Goal: Task Accomplishment & Management: Complete application form

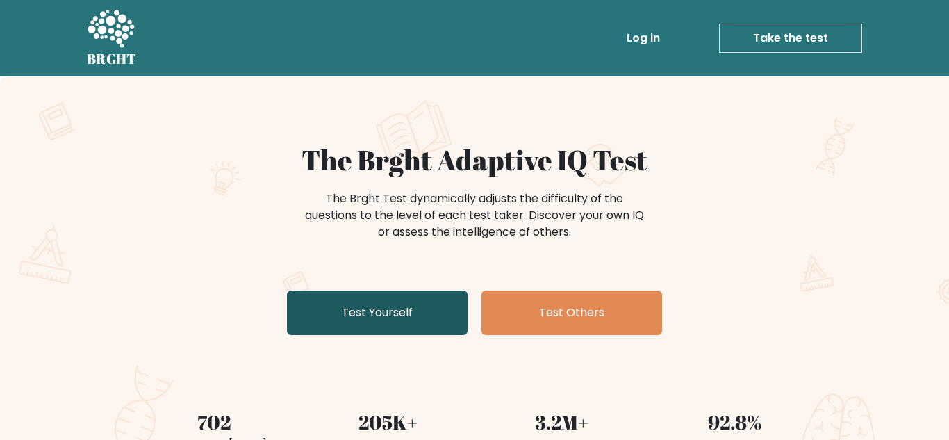
click at [422, 308] on link "Test Yourself" at bounding box center [377, 312] width 181 height 44
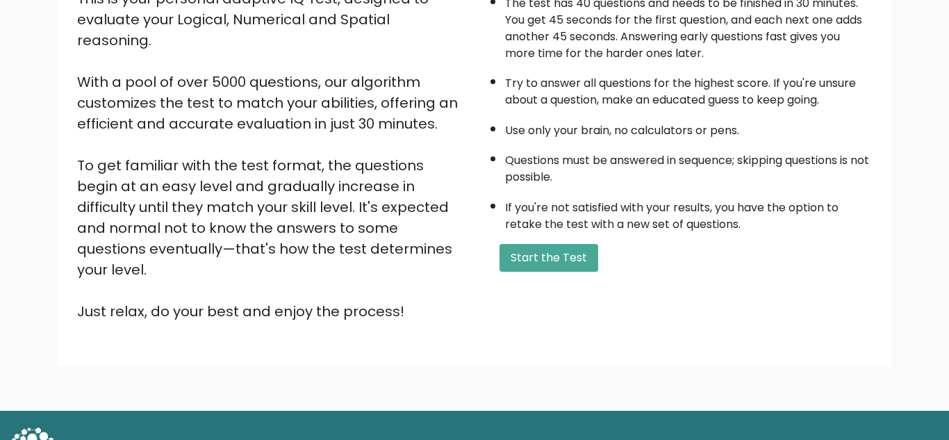
scroll to position [197, 0]
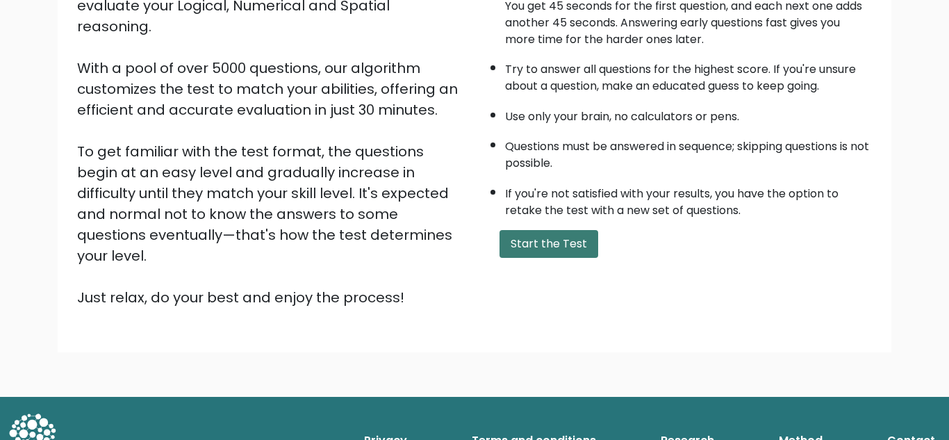
click at [566, 252] on button "Start the Test" at bounding box center [549, 244] width 99 height 28
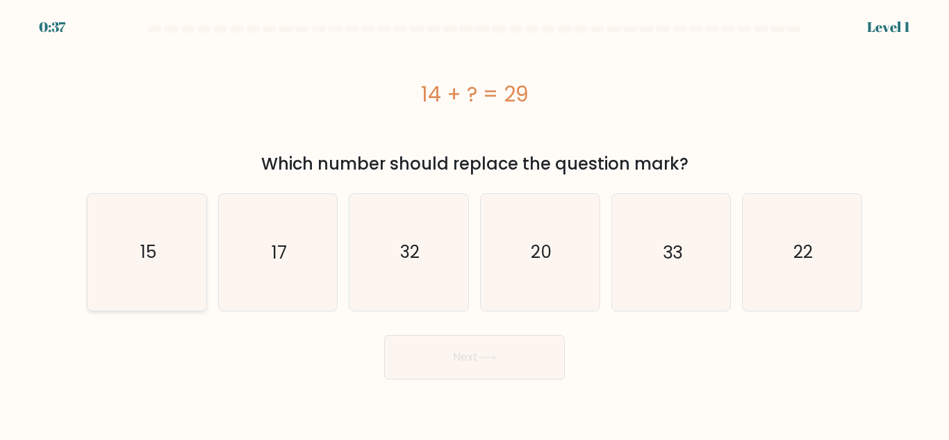
click at [154, 264] on icon "15" at bounding box center [147, 252] width 116 height 116
click at [475, 224] on input "a. 15" at bounding box center [475, 221] width 1 height 3
radio input "true"
click at [459, 368] on button "Next" at bounding box center [474, 357] width 181 height 44
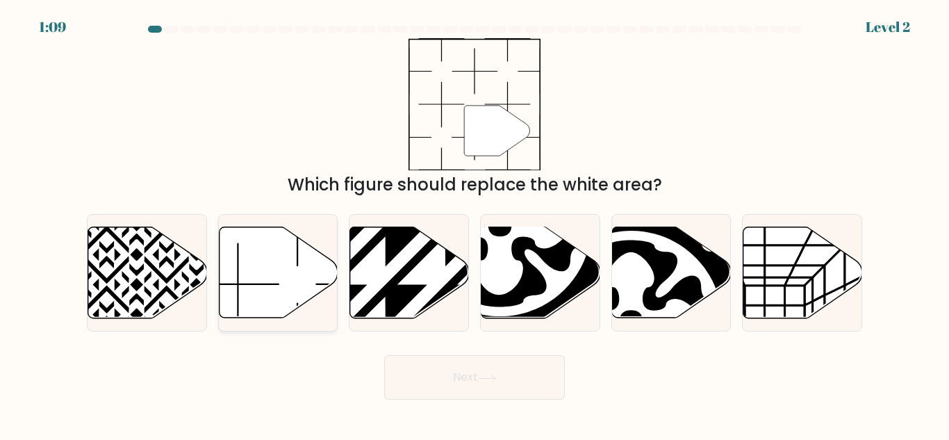
click at [261, 273] on icon at bounding box center [278, 272] width 119 height 91
click at [475, 224] on input "b." at bounding box center [475, 221] width 1 height 3
radio input "true"
click at [436, 368] on button "Next" at bounding box center [474, 377] width 181 height 44
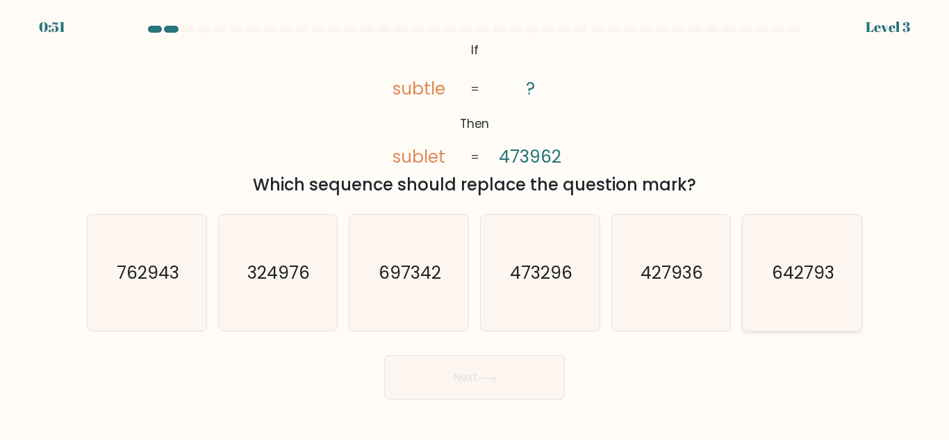
click at [811, 280] on text "642793" at bounding box center [803, 273] width 63 height 24
click at [475, 224] on input "f. 642793" at bounding box center [475, 221] width 1 height 3
radio input "true"
click at [527, 391] on button "Next" at bounding box center [474, 377] width 181 height 44
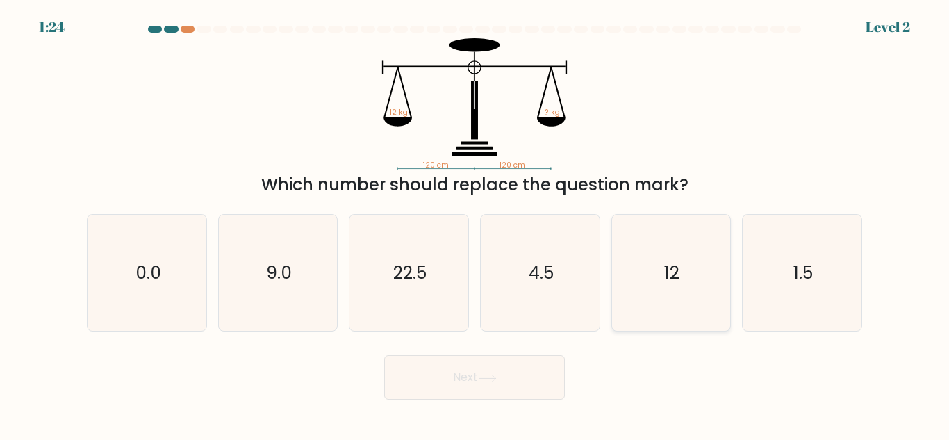
click at [659, 293] on icon "12" at bounding box center [671, 273] width 116 height 116
click at [475, 224] on input "e. 12" at bounding box center [475, 221] width 1 height 3
radio input "true"
click at [483, 385] on button "Next" at bounding box center [474, 377] width 181 height 44
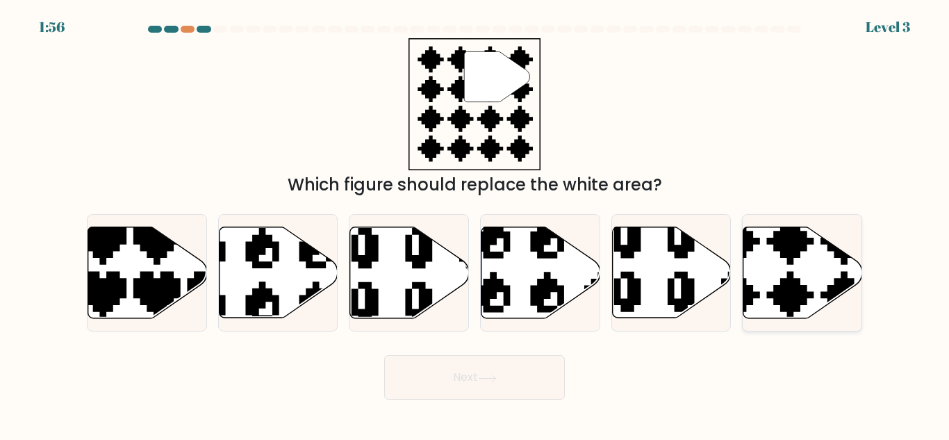
click at [793, 267] on icon at bounding box center [802, 272] width 119 height 91
click at [475, 224] on input "f." at bounding box center [475, 221] width 1 height 3
radio input "true"
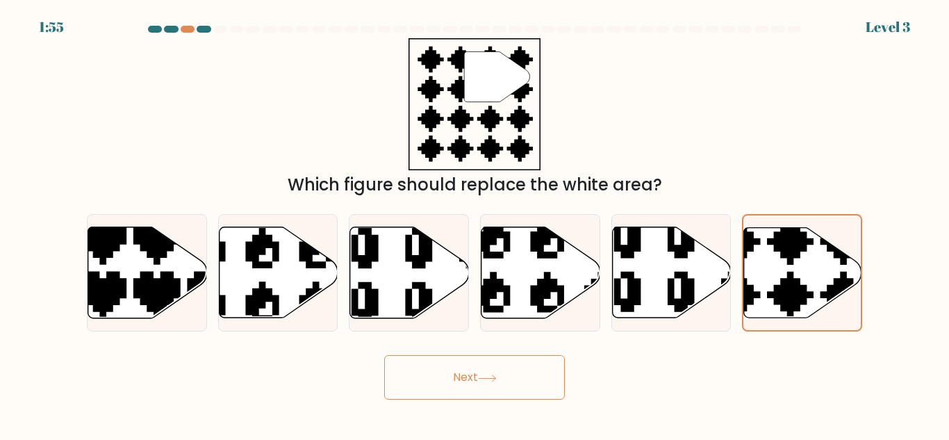
click at [541, 384] on button "Next" at bounding box center [474, 377] width 181 height 44
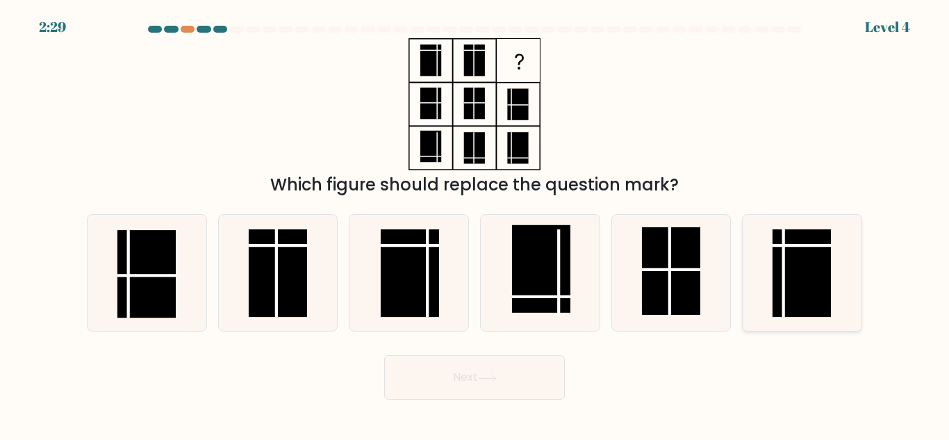
click at [793, 264] on rect at bounding box center [802, 273] width 58 height 88
click at [475, 224] on input "f." at bounding box center [475, 221] width 1 height 3
radio input "true"
click at [519, 389] on button "Next" at bounding box center [474, 377] width 181 height 44
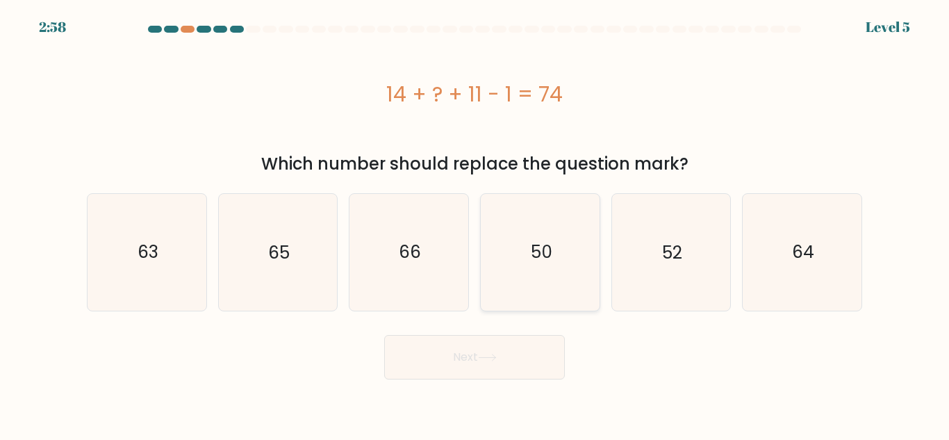
click at [583, 275] on icon "50" at bounding box center [540, 252] width 116 height 116
click at [475, 224] on input "d. 50" at bounding box center [475, 221] width 1 height 3
radio input "true"
click at [541, 361] on button "Next" at bounding box center [474, 357] width 181 height 44
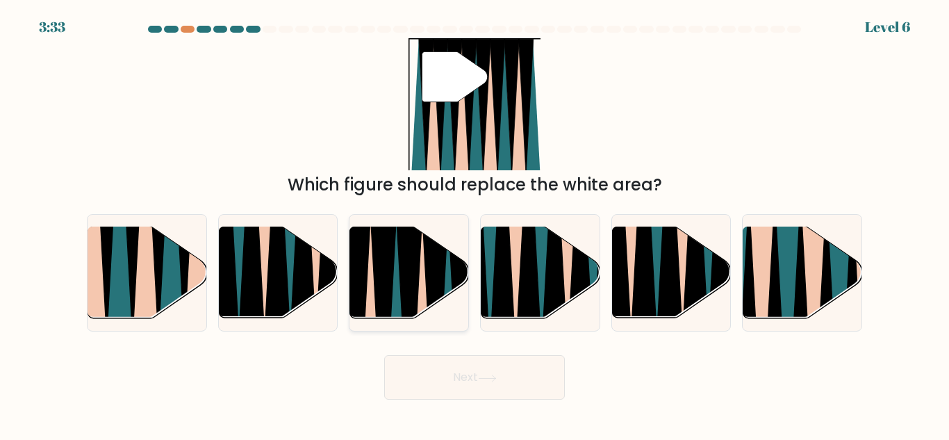
click at [426, 274] on icon at bounding box center [435, 323] width 27 height 238
click at [475, 224] on input "c." at bounding box center [475, 221] width 1 height 3
radio input "true"
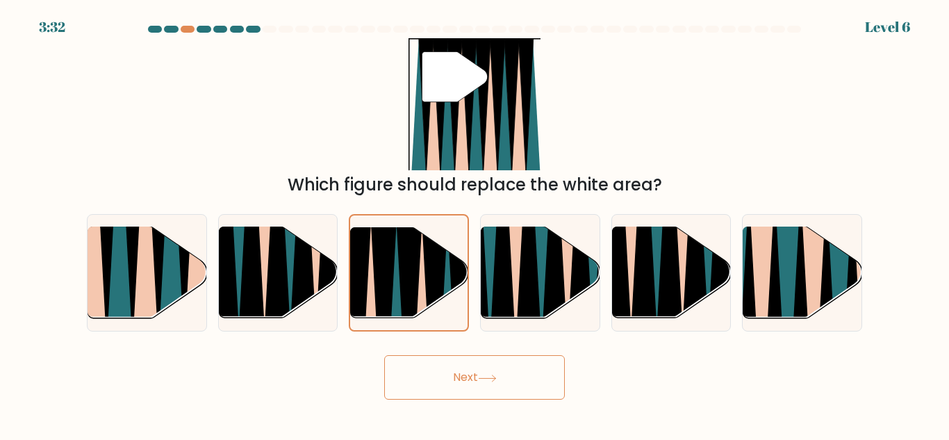
click at [453, 375] on button "Next" at bounding box center [474, 377] width 181 height 44
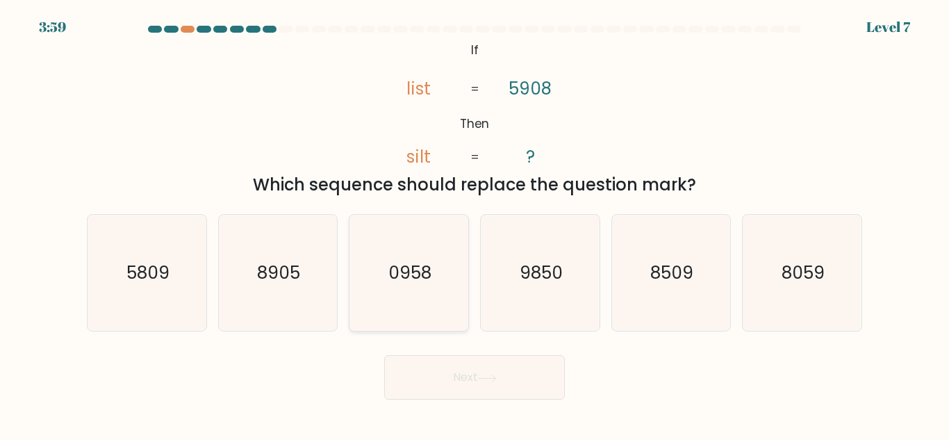
click at [422, 255] on icon "0958" at bounding box center [409, 273] width 116 height 116
click at [475, 224] on input "c. 0958" at bounding box center [475, 221] width 1 height 3
radio input "true"
click at [459, 379] on button "Next" at bounding box center [474, 377] width 181 height 44
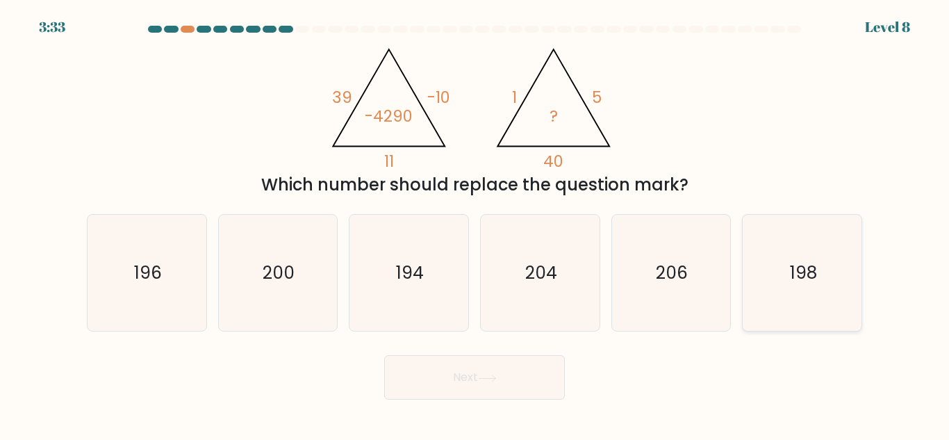
click at [807, 283] on text "198" at bounding box center [803, 273] width 27 height 24
click at [475, 224] on input "f. 198" at bounding box center [475, 221] width 1 height 3
radio input "true"
click at [544, 377] on button "Next" at bounding box center [474, 377] width 181 height 44
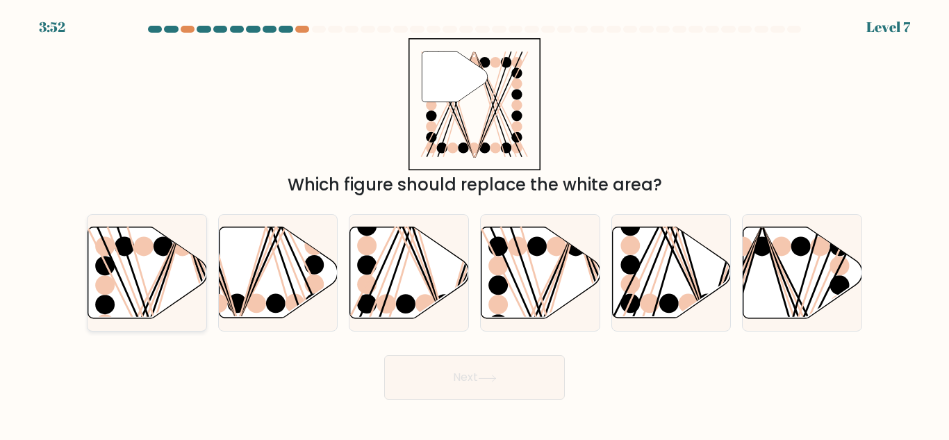
click at [149, 278] on icon at bounding box center [147, 272] width 119 height 91
click at [475, 224] on input "a." at bounding box center [475, 221] width 1 height 3
radio input "true"
click at [443, 390] on button "Next" at bounding box center [474, 377] width 181 height 44
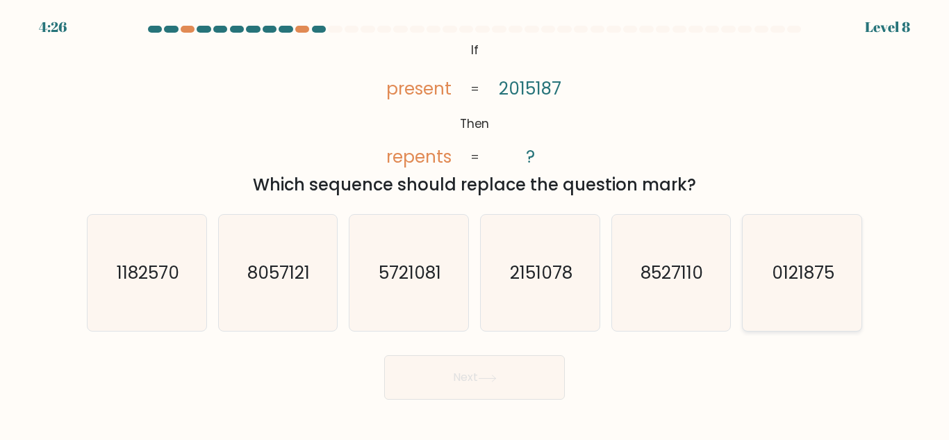
click at [800, 288] on icon "0121875" at bounding box center [802, 273] width 116 height 116
click at [475, 224] on input "f. 0121875" at bounding box center [475, 221] width 1 height 3
radio input "true"
click at [505, 384] on button "Next" at bounding box center [474, 377] width 181 height 44
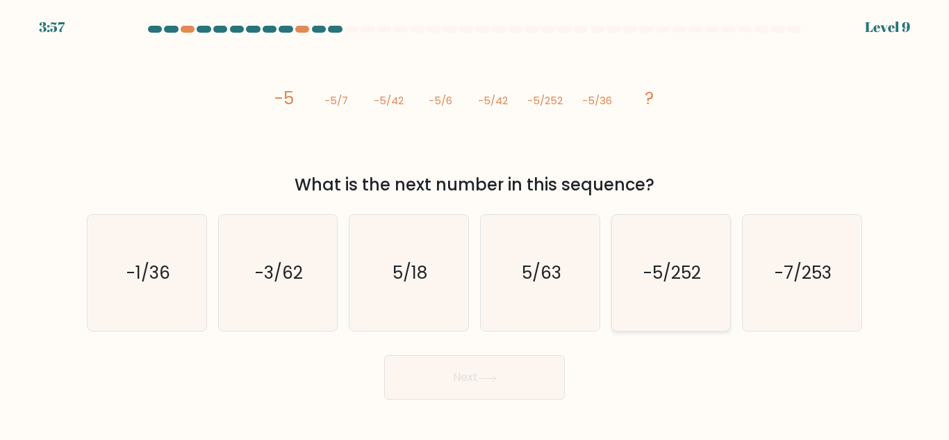
click at [685, 269] on text "-5/252" at bounding box center [672, 273] width 58 height 24
click at [475, 224] on input "e. -5/252" at bounding box center [475, 221] width 1 height 3
radio input "true"
click at [538, 387] on button "Next" at bounding box center [474, 377] width 181 height 44
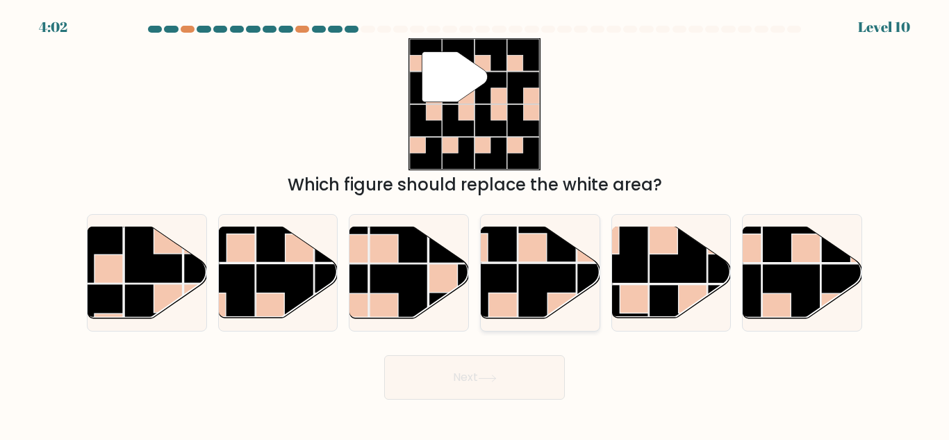
click at [534, 299] on rect at bounding box center [547, 292] width 58 height 58
click at [475, 224] on input "d." at bounding box center [475, 221] width 1 height 3
radio input "true"
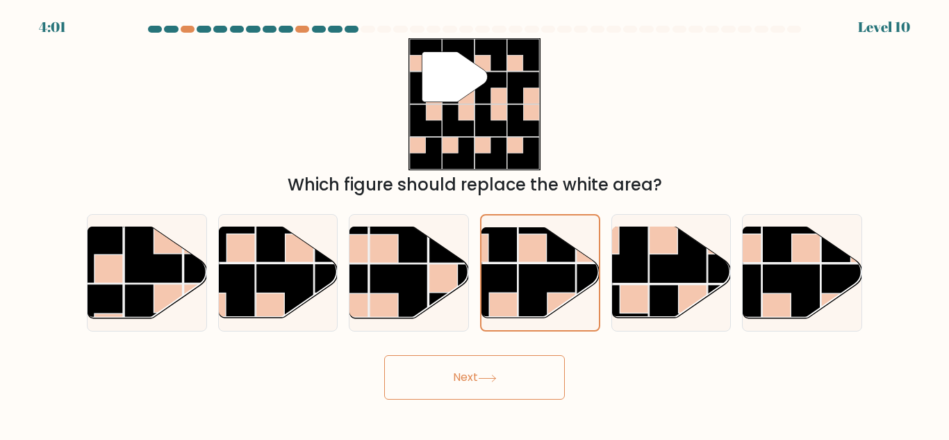
click at [510, 388] on button "Next" at bounding box center [474, 377] width 181 height 44
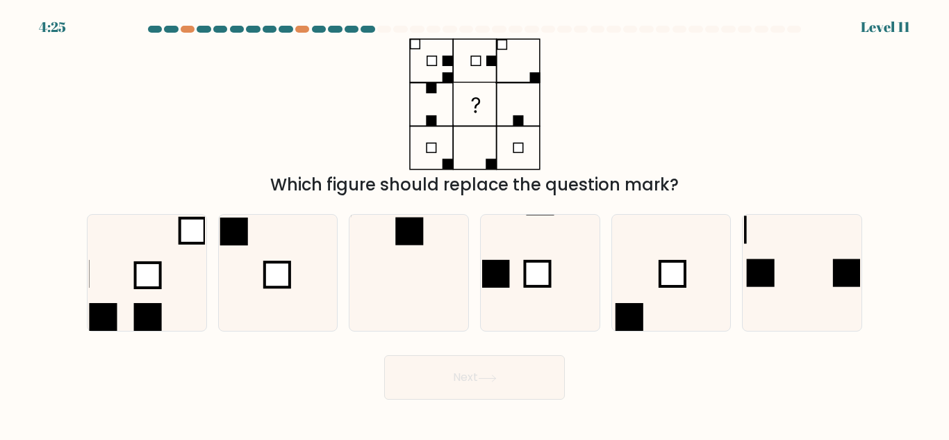
click at [510, 388] on button "Next" at bounding box center [474, 377] width 181 height 44
click at [784, 384] on div "Next" at bounding box center [475, 373] width 792 height 51
click at [416, 296] on icon at bounding box center [409, 273] width 116 height 116
click at [475, 224] on input "c." at bounding box center [475, 221] width 1 height 3
radio input "true"
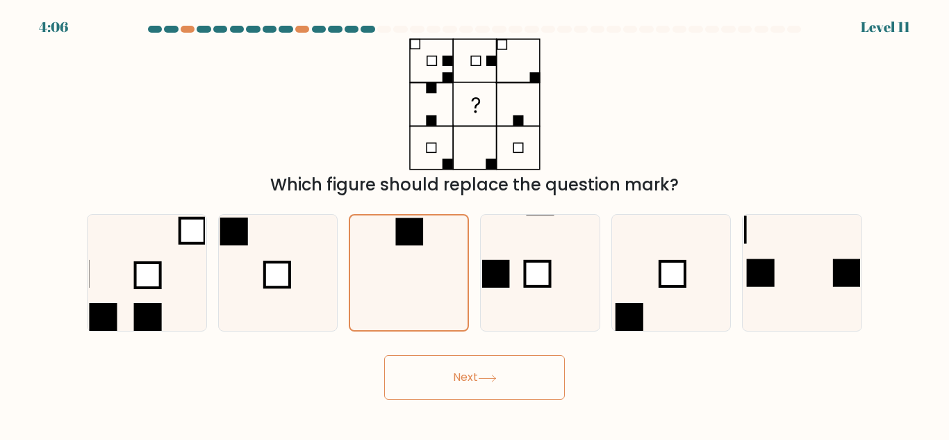
click at [515, 375] on button "Next" at bounding box center [474, 377] width 181 height 44
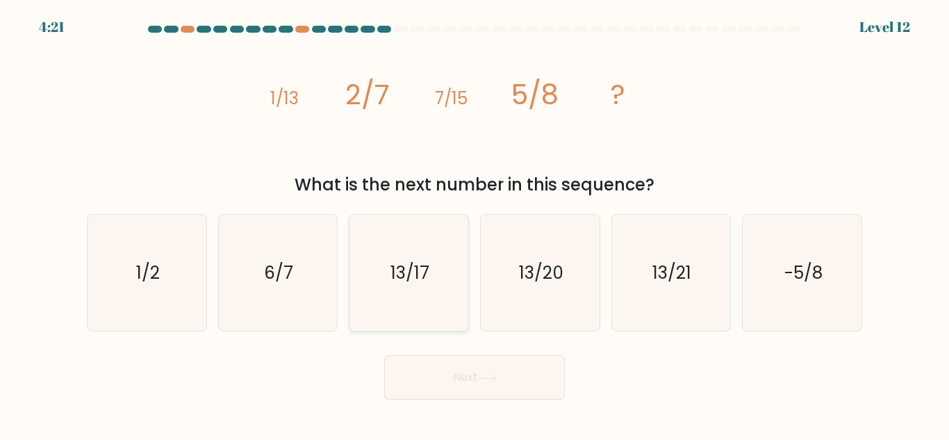
click at [408, 297] on icon "13/17" at bounding box center [409, 273] width 116 height 116
click at [475, 224] on input "c. 13/17" at bounding box center [475, 221] width 1 height 3
radio input "true"
click at [488, 359] on button "Next" at bounding box center [474, 377] width 181 height 44
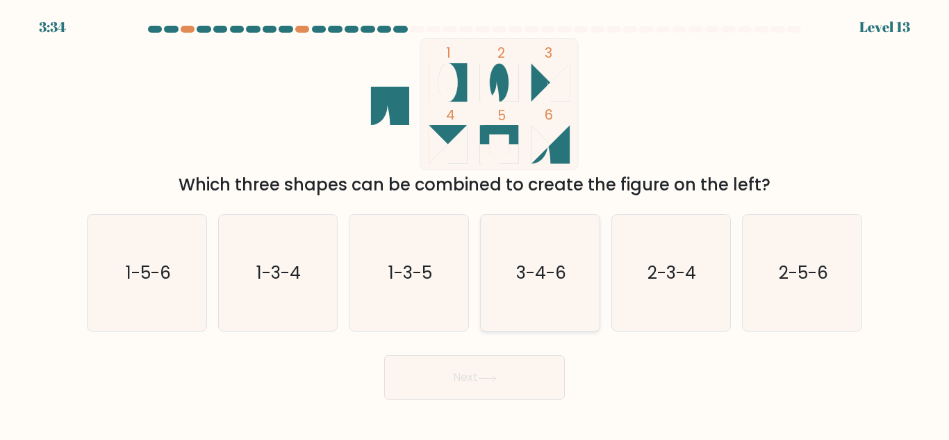
click at [547, 311] on icon "3-4-6" at bounding box center [540, 273] width 116 height 116
click at [475, 224] on input "d. 3-4-6" at bounding box center [475, 221] width 1 height 3
radio input "true"
click at [522, 374] on button "Next" at bounding box center [474, 377] width 181 height 44
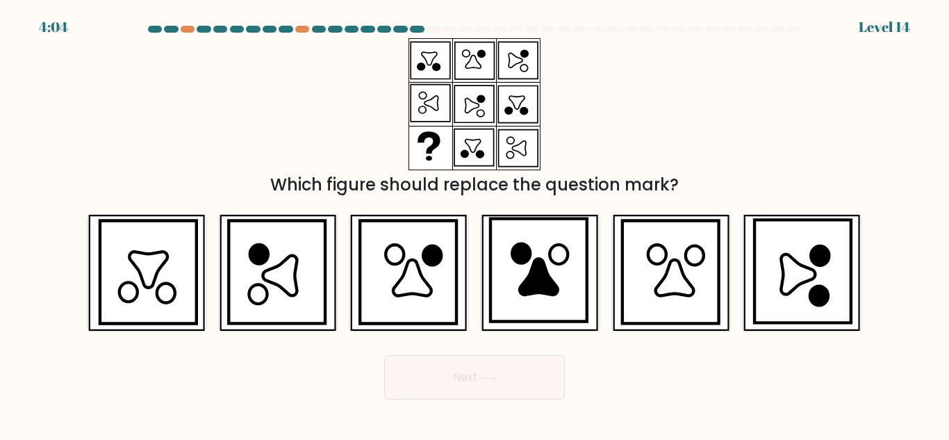
click at [522, 374] on button "Next" at bounding box center [474, 377] width 181 height 44
click at [185, 304] on icon at bounding box center [148, 272] width 97 height 103
click at [475, 224] on input "a." at bounding box center [475, 221] width 1 height 3
radio input "true"
click at [425, 370] on button "Next" at bounding box center [474, 377] width 181 height 44
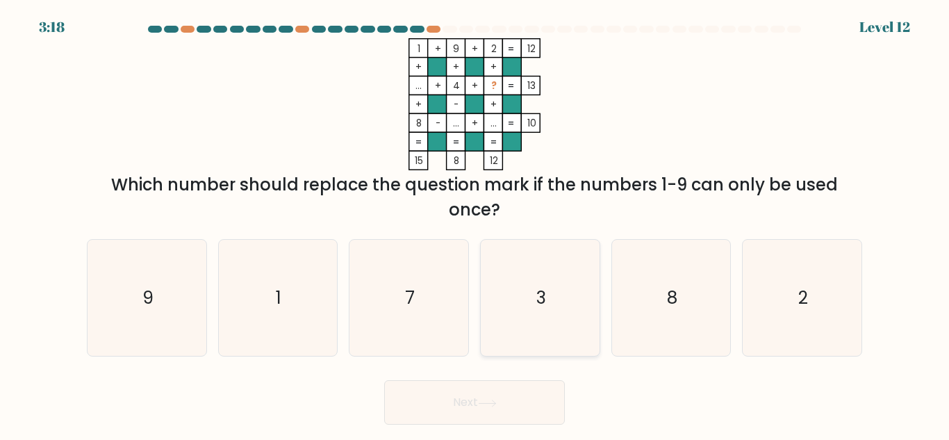
click at [563, 307] on icon "3" at bounding box center [540, 298] width 116 height 116
click at [475, 224] on input "d. 3" at bounding box center [475, 221] width 1 height 3
radio input "true"
click at [563, 307] on icon "3" at bounding box center [540, 297] width 115 height 115
click at [475, 224] on input "d. 3" at bounding box center [475, 221] width 1 height 3
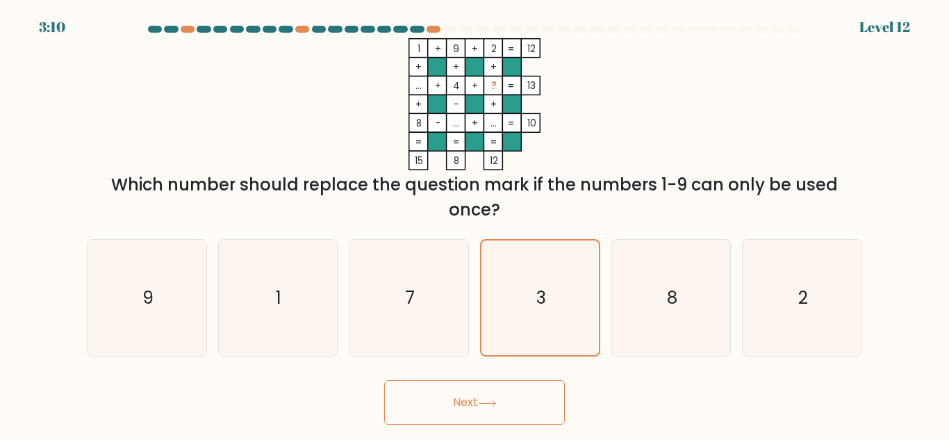
click at [511, 415] on button "Next" at bounding box center [474, 402] width 181 height 44
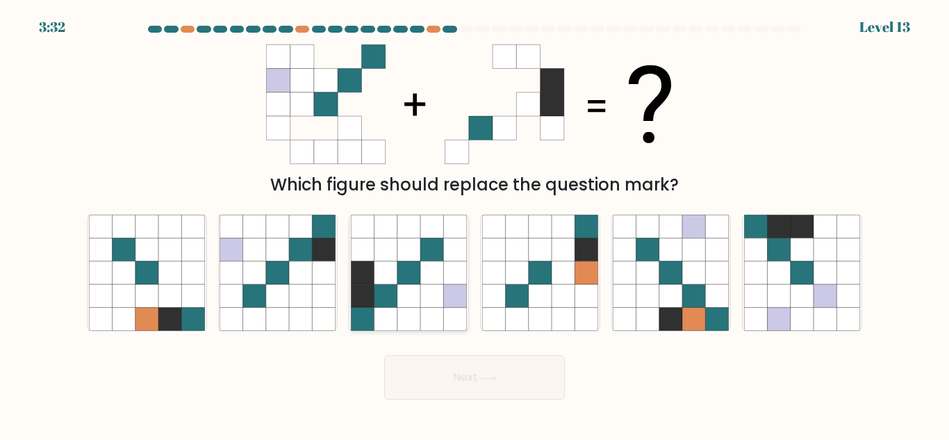
click at [411, 297] on icon at bounding box center [408, 295] width 23 height 23
click at [475, 224] on input "c." at bounding box center [475, 221] width 1 height 3
radio input "true"
click at [442, 374] on button "Next" at bounding box center [474, 377] width 181 height 44
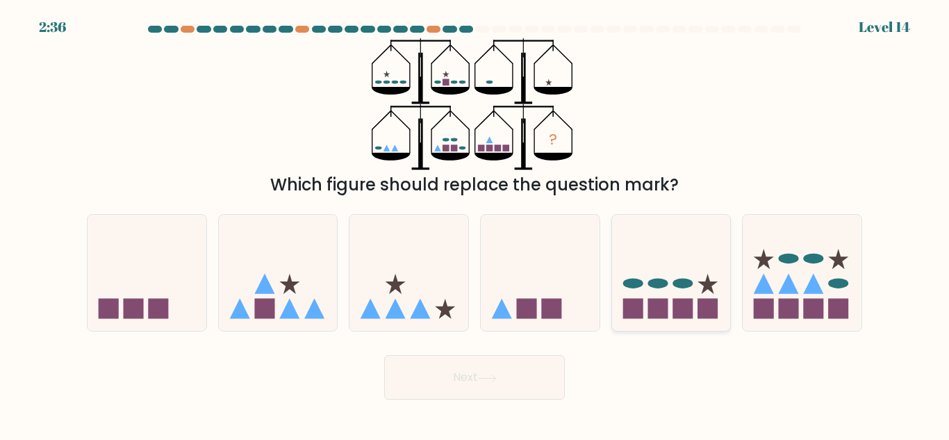
click at [704, 301] on rect at bounding box center [708, 309] width 20 height 20
click at [475, 224] on input "e." at bounding box center [475, 221] width 1 height 3
radio input "true"
click at [485, 388] on button "Next" at bounding box center [474, 377] width 181 height 44
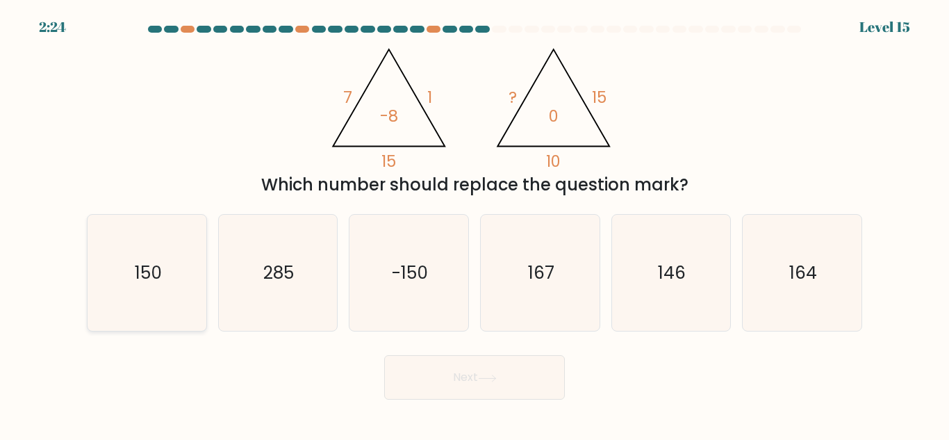
click at [174, 311] on icon "150" at bounding box center [147, 273] width 116 height 116
click at [475, 224] on input "a. 150" at bounding box center [475, 221] width 1 height 3
radio input "true"
click at [428, 379] on button "Next" at bounding box center [474, 377] width 181 height 44
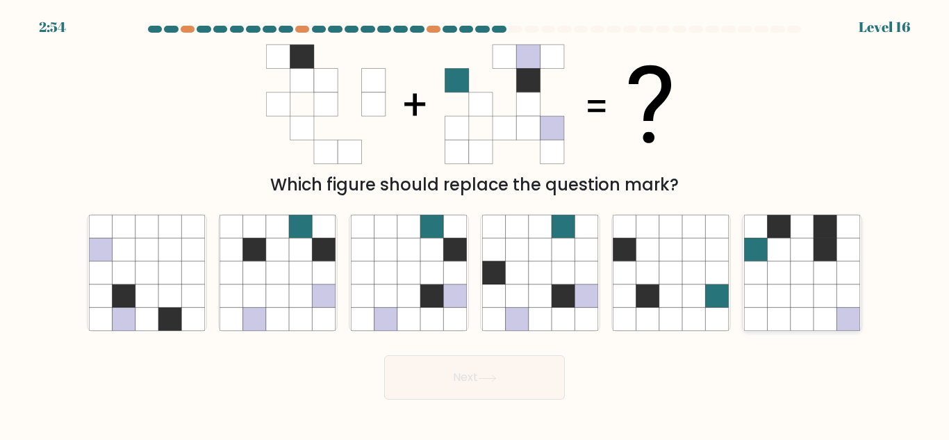
click at [791, 284] on icon at bounding box center [802, 295] width 23 height 23
click at [475, 224] on input "f." at bounding box center [475, 221] width 1 height 3
radio input "true"
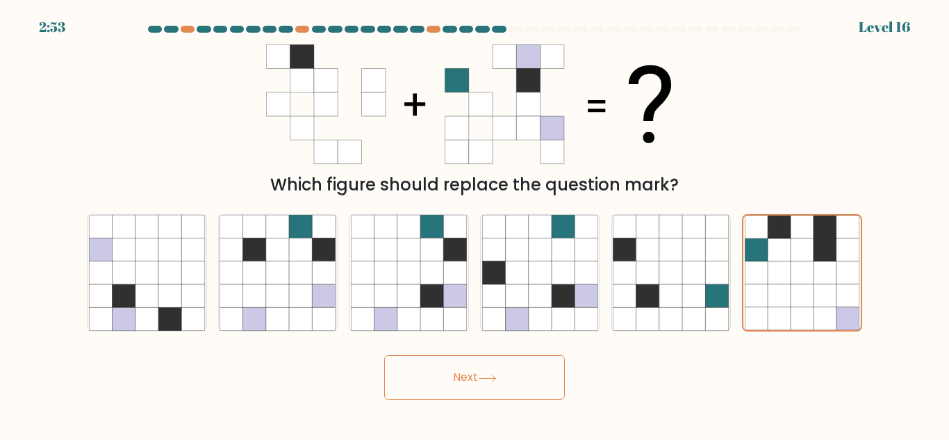
click at [547, 386] on button "Next" at bounding box center [474, 377] width 181 height 44
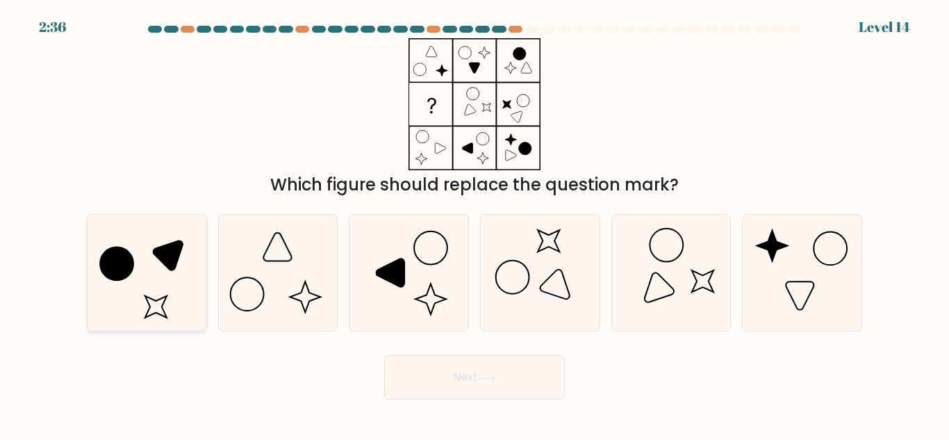
click at [124, 294] on icon at bounding box center [147, 273] width 116 height 116
click at [475, 224] on input "a." at bounding box center [475, 221] width 1 height 3
radio input "true"
click at [518, 381] on button "Next" at bounding box center [474, 377] width 181 height 44
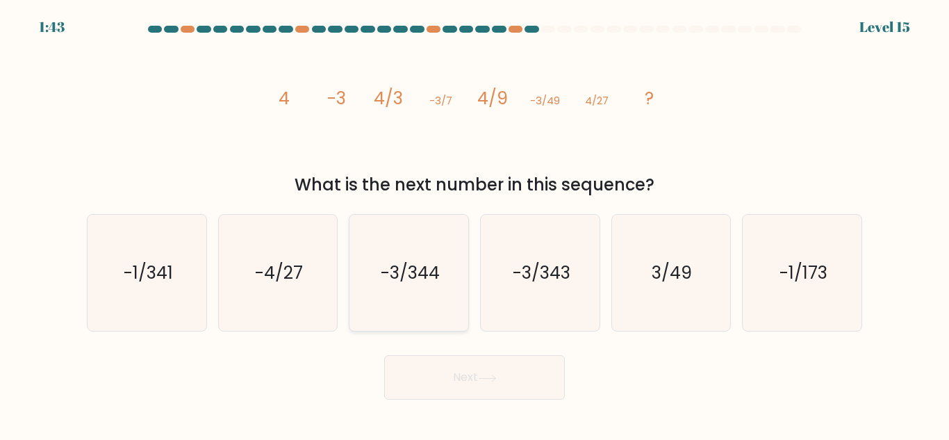
click at [446, 297] on icon "-3/344" at bounding box center [409, 273] width 116 height 116
click at [475, 224] on input "c. -3/344" at bounding box center [475, 221] width 1 height 3
radio input "true"
click at [508, 386] on button "Next" at bounding box center [474, 377] width 181 height 44
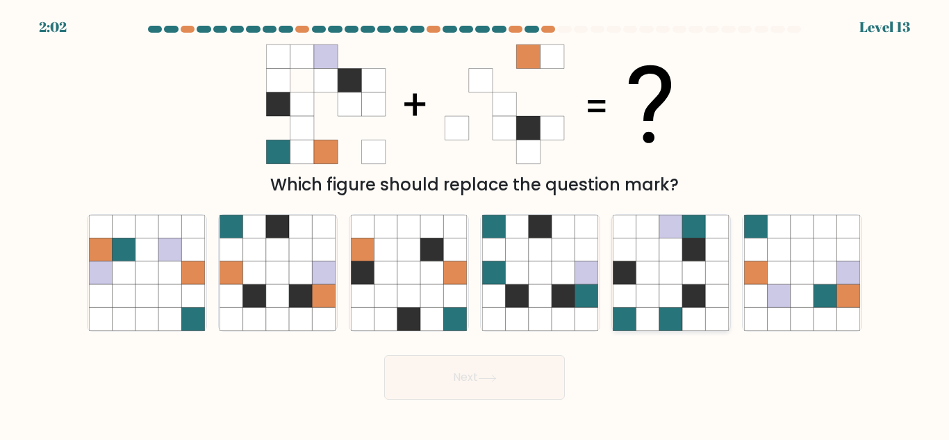
click at [703, 268] on icon at bounding box center [694, 272] width 23 height 23
click at [475, 224] on input "e." at bounding box center [475, 221] width 1 height 3
radio input "true"
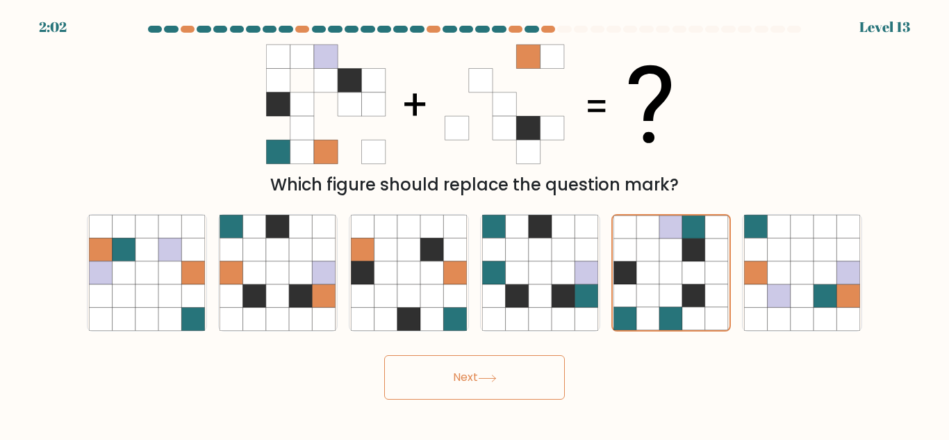
click at [485, 370] on button "Next" at bounding box center [474, 377] width 181 height 44
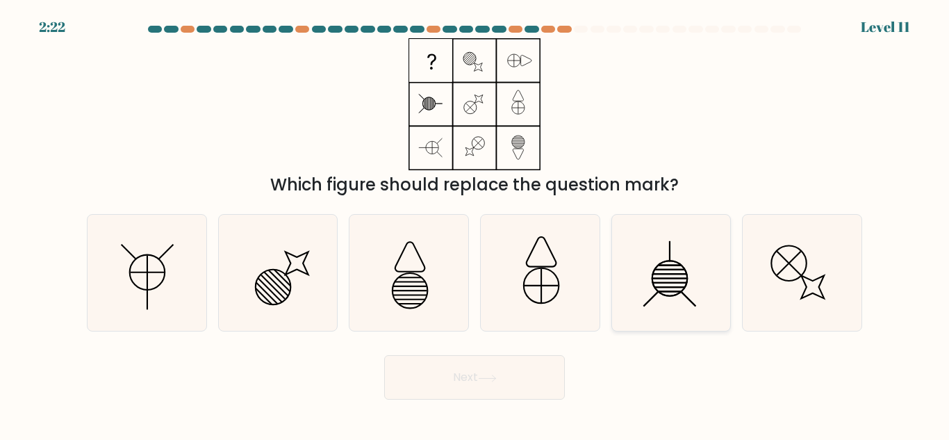
click at [697, 282] on icon at bounding box center [671, 273] width 116 height 116
click at [475, 224] on input "e." at bounding box center [475, 221] width 1 height 3
radio input "true"
click at [433, 383] on button "Next" at bounding box center [474, 377] width 181 height 44
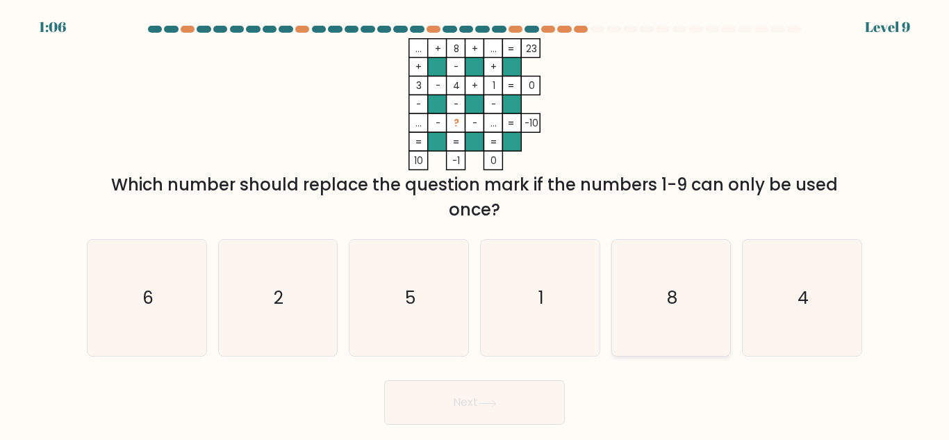
click at [670, 320] on icon "8" at bounding box center [671, 298] width 116 height 116
click at [475, 224] on input "e. 8" at bounding box center [475, 221] width 1 height 3
radio input "true"
click at [545, 411] on button "Next" at bounding box center [474, 402] width 181 height 44
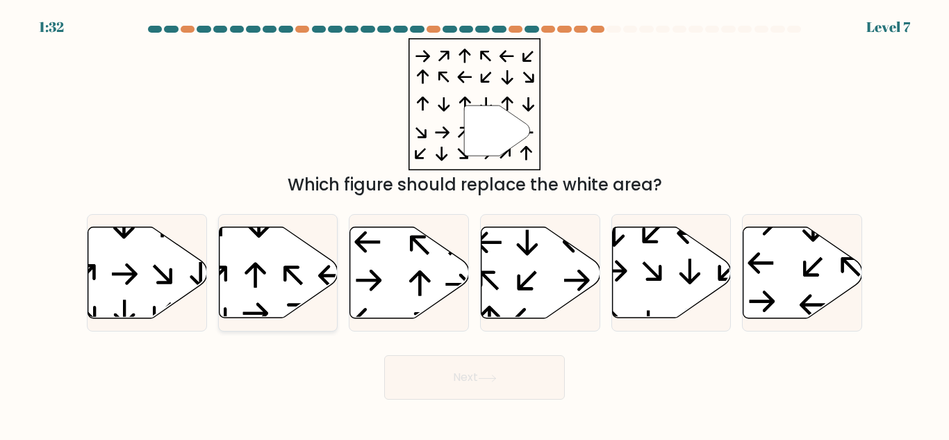
click at [257, 299] on icon at bounding box center [278, 272] width 119 height 91
click at [475, 224] on input "b." at bounding box center [475, 221] width 1 height 3
radio input "true"
click at [490, 386] on button "Next" at bounding box center [474, 377] width 181 height 44
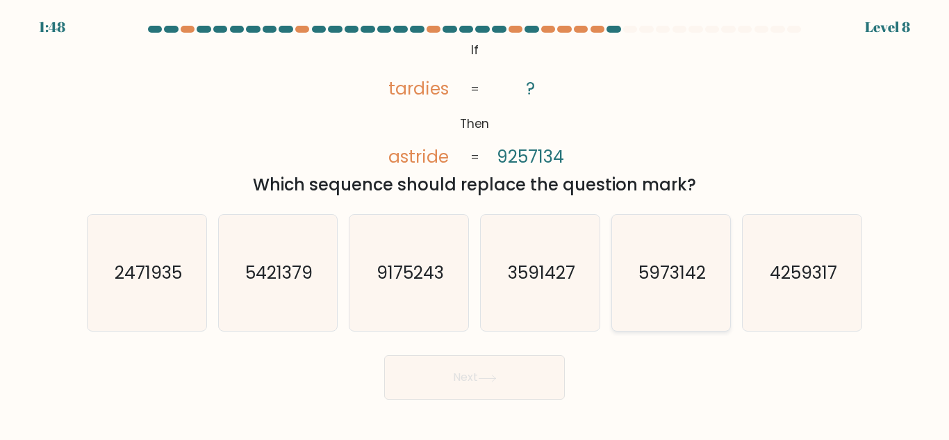
click at [695, 272] on text "5973142" at bounding box center [671, 273] width 67 height 24
click at [475, 224] on input "e. 5973142" at bounding box center [475, 221] width 1 height 3
radio input "true"
click at [487, 377] on icon at bounding box center [487, 377] width 17 height 6
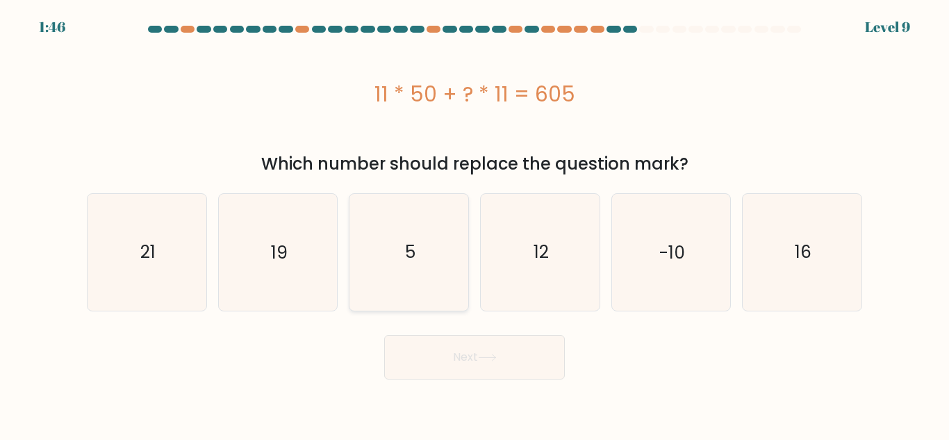
click at [405, 257] on text "5" at bounding box center [410, 252] width 10 height 24
click at [475, 224] on input "c. 5" at bounding box center [475, 221] width 1 height 3
radio input "true"
click at [431, 359] on button "Next" at bounding box center [474, 357] width 181 height 44
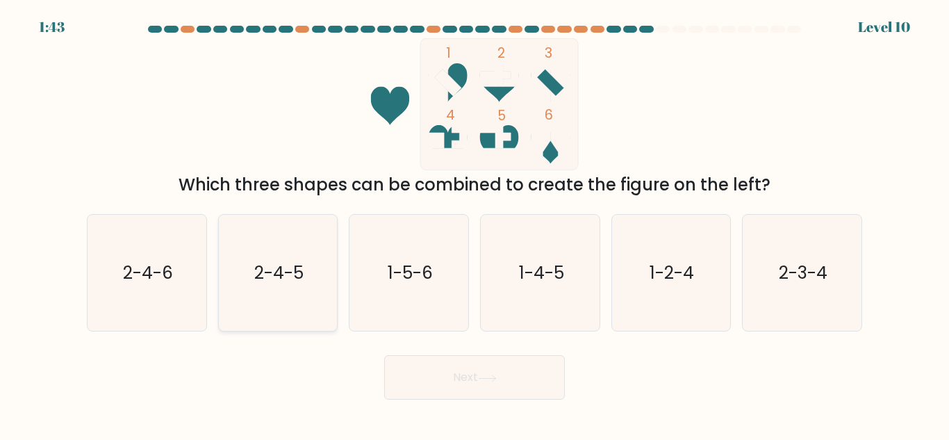
click at [287, 313] on icon "2-4-5" at bounding box center [278, 273] width 116 height 116
click at [475, 224] on input "b. 2-4-5" at bounding box center [475, 221] width 1 height 3
radio input "true"
click at [447, 386] on button "Next" at bounding box center [474, 377] width 181 height 44
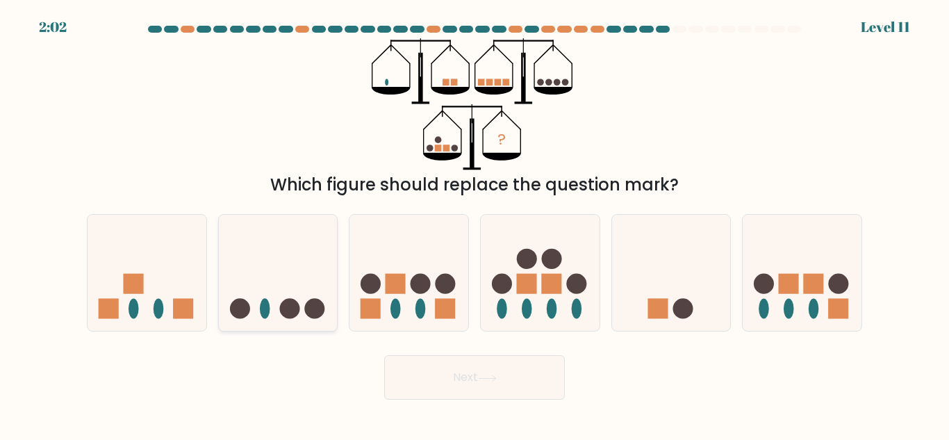
click at [280, 318] on icon at bounding box center [278, 273] width 119 height 98
click at [475, 224] on input "b." at bounding box center [475, 221] width 1 height 3
radio input "true"
click at [525, 376] on button "Next" at bounding box center [474, 377] width 181 height 44
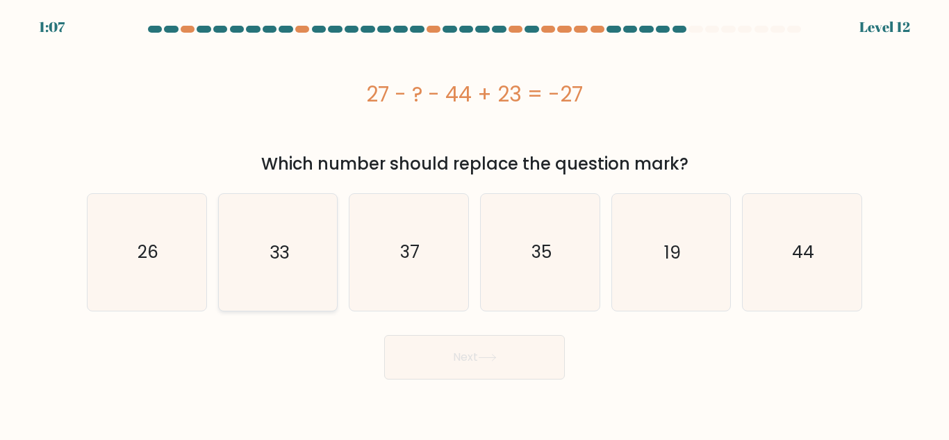
click at [318, 267] on icon "33" at bounding box center [278, 252] width 116 height 116
click at [475, 224] on input "b. 33" at bounding box center [475, 221] width 1 height 3
radio input "true"
click at [473, 365] on button "Next" at bounding box center [474, 357] width 181 height 44
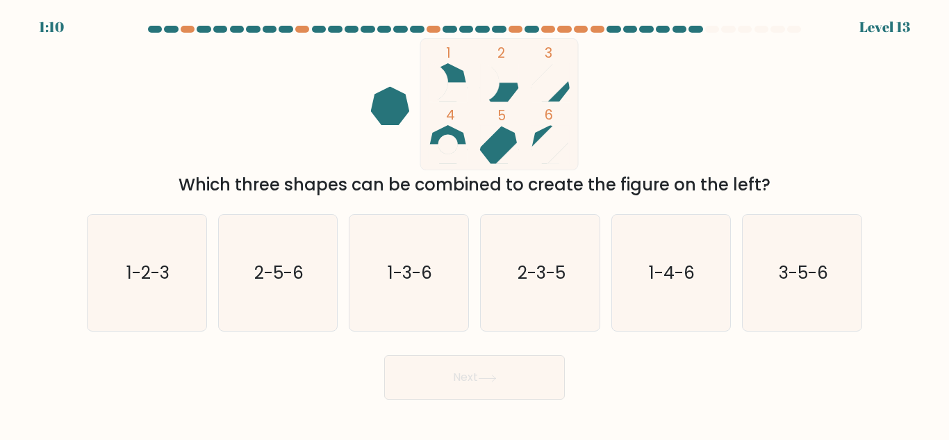
click at [463, 130] on rect at bounding box center [499, 103] width 158 height 131
click at [674, 290] on icon "1-4-6" at bounding box center [671, 273] width 116 height 116
click at [475, 224] on input "e. 1-4-6" at bounding box center [475, 221] width 1 height 3
radio input "true"
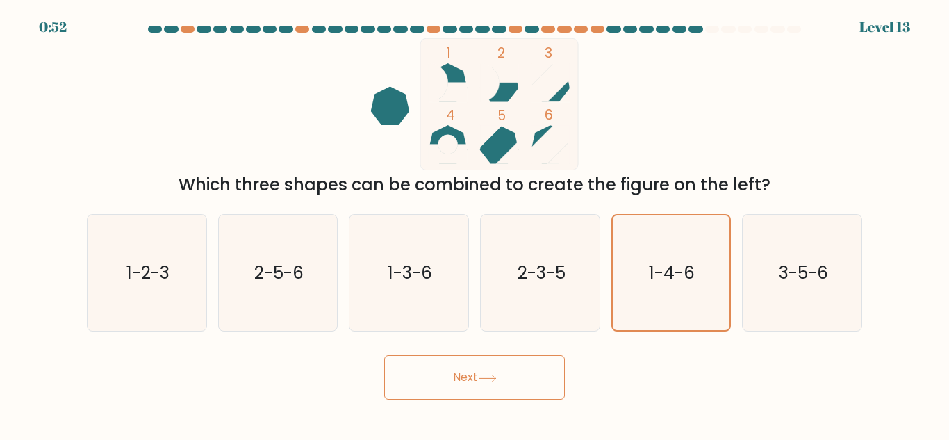
click at [534, 375] on button "Next" at bounding box center [474, 377] width 181 height 44
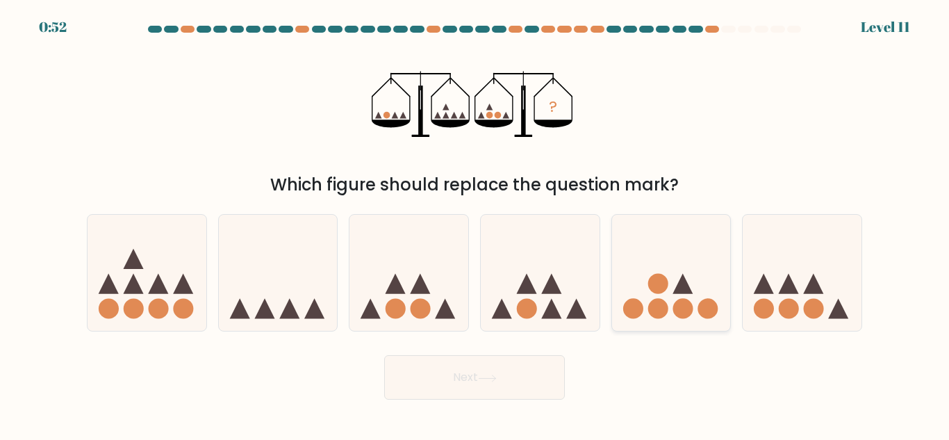
click at [676, 312] on circle at bounding box center [683, 309] width 20 height 20
click at [475, 224] on input "e." at bounding box center [475, 221] width 1 height 3
radio input "true"
click at [433, 380] on button "Next" at bounding box center [474, 377] width 181 height 44
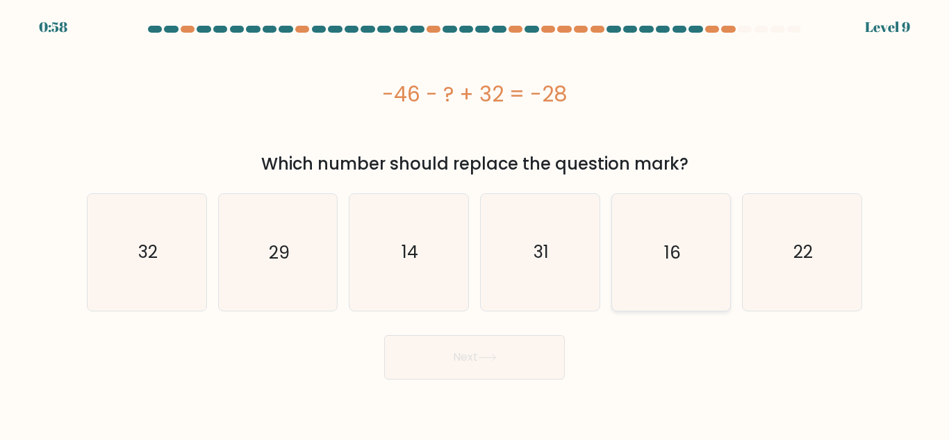
click at [689, 279] on icon "16" at bounding box center [671, 252] width 116 height 116
click at [475, 224] on input "e. 16" at bounding box center [475, 221] width 1 height 3
radio input "true"
click at [154, 262] on text "32" at bounding box center [147, 252] width 19 height 24
click at [475, 224] on input "a. 32" at bounding box center [475, 221] width 1 height 3
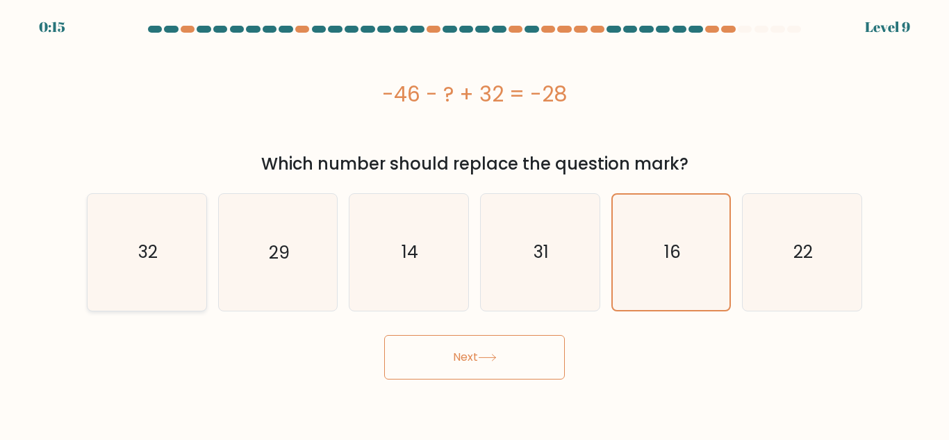
radio input "true"
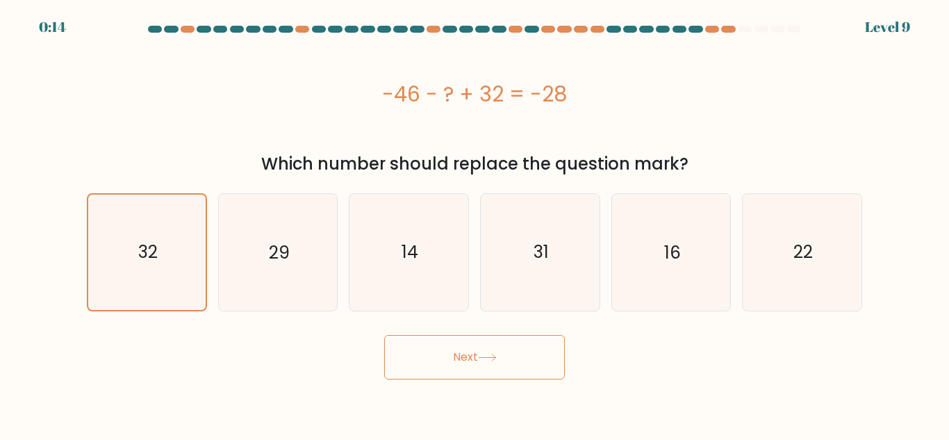
click at [495, 350] on button "Next" at bounding box center [474, 357] width 181 height 44
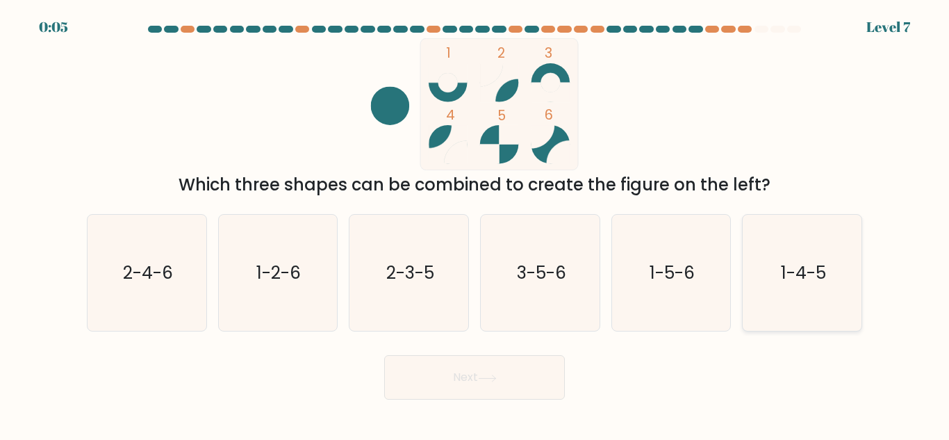
click at [817, 292] on icon "1-4-5" at bounding box center [802, 273] width 116 height 116
click at [475, 224] on input "f. 1-4-5" at bounding box center [475, 221] width 1 height 3
radio input "true"
click at [559, 381] on button "Next" at bounding box center [474, 377] width 181 height 44
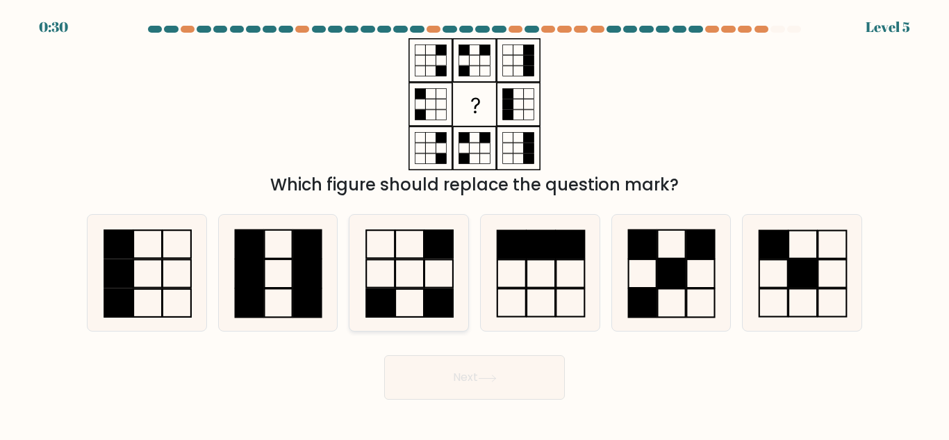
click at [411, 292] on icon at bounding box center [409, 273] width 116 height 116
click at [475, 224] on input "c." at bounding box center [475, 221] width 1 height 3
radio input "true"
click at [455, 374] on button "Next" at bounding box center [474, 377] width 181 height 44
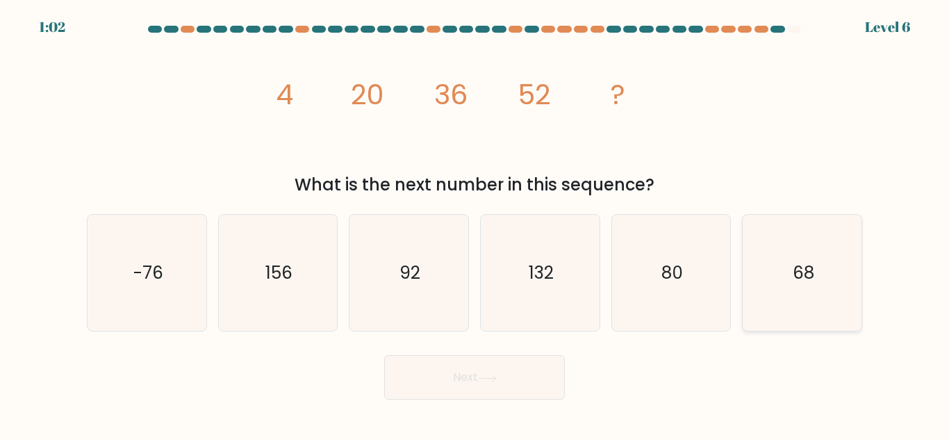
click at [814, 293] on icon "68" at bounding box center [802, 273] width 116 height 116
click at [475, 224] on input "f. 68" at bounding box center [475, 221] width 1 height 3
radio input "true"
click at [557, 374] on button "Next" at bounding box center [474, 377] width 181 height 44
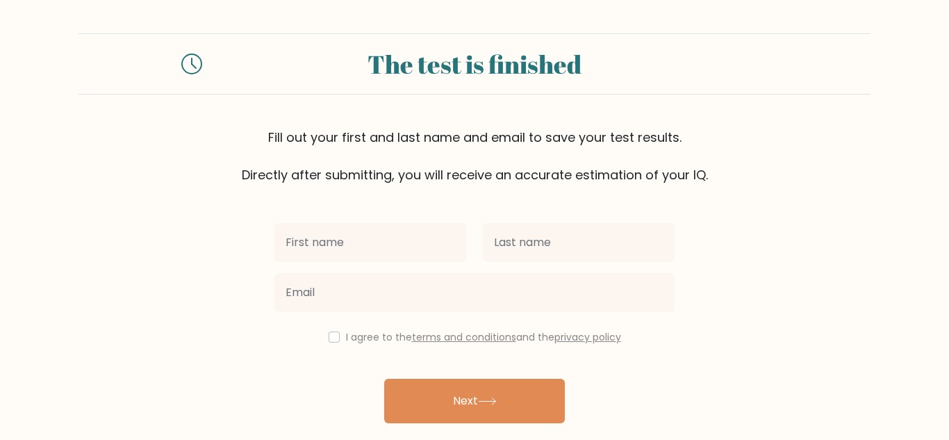
click at [356, 250] on input "text" at bounding box center [370, 242] width 192 height 39
type input "[PERSON_NAME]"
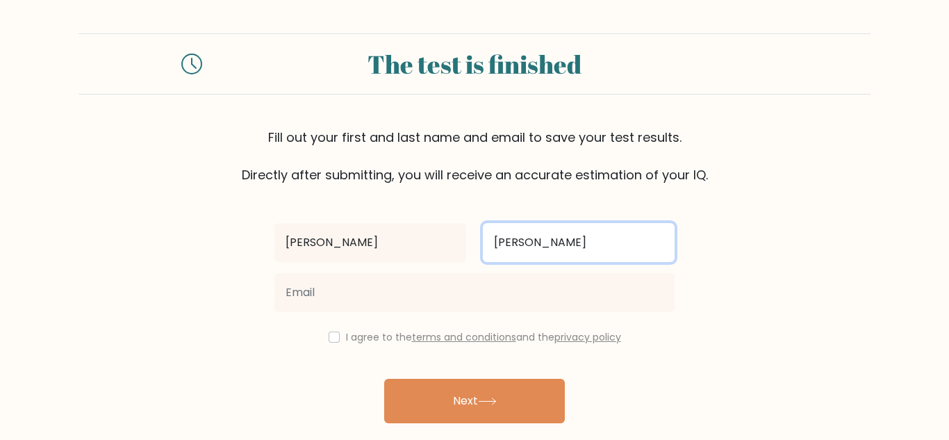
type input "[PERSON_NAME]"
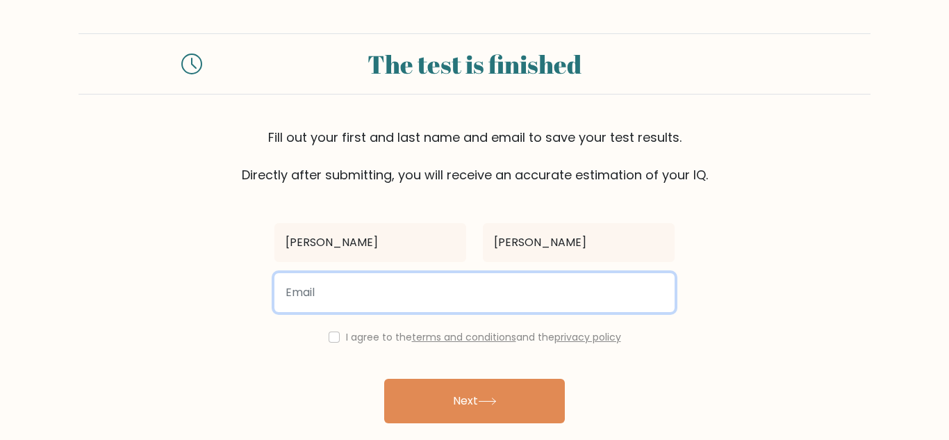
click at [370, 298] on input "email" at bounding box center [474, 292] width 400 height 39
type input "b"
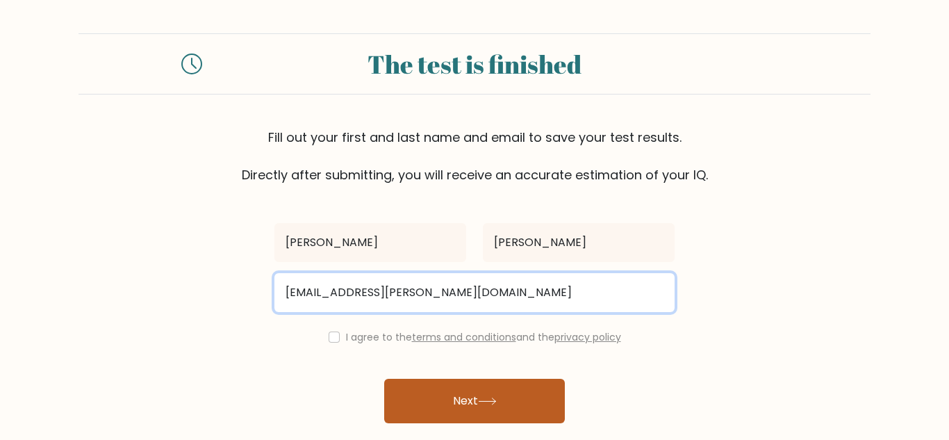
type input "mitchg.cabrera@gmail.com"
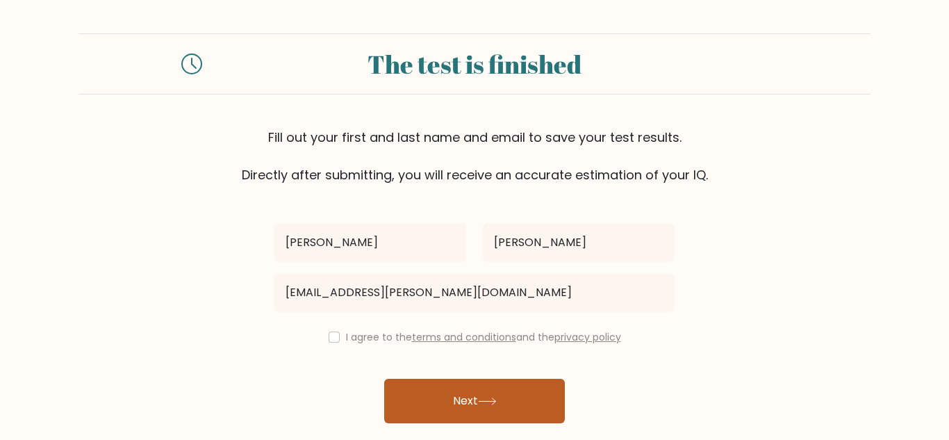
click at [414, 398] on button "Next" at bounding box center [474, 401] width 181 height 44
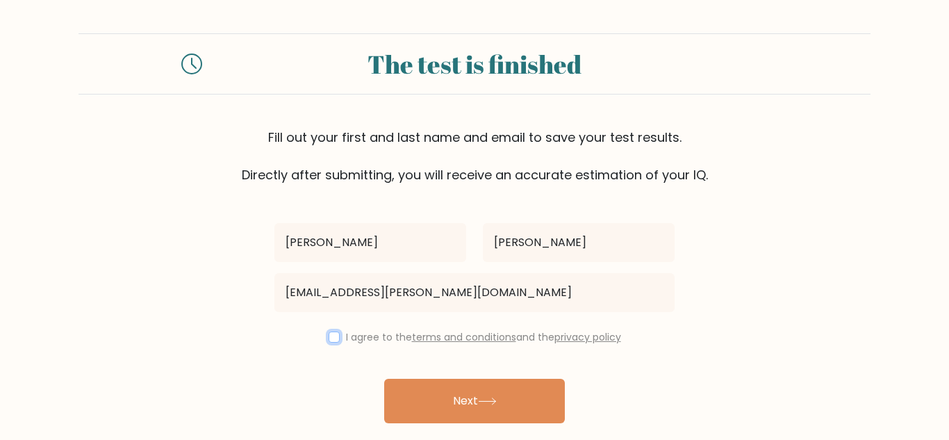
click at [330, 340] on input "checkbox" at bounding box center [334, 336] width 11 height 11
checkbox input "true"
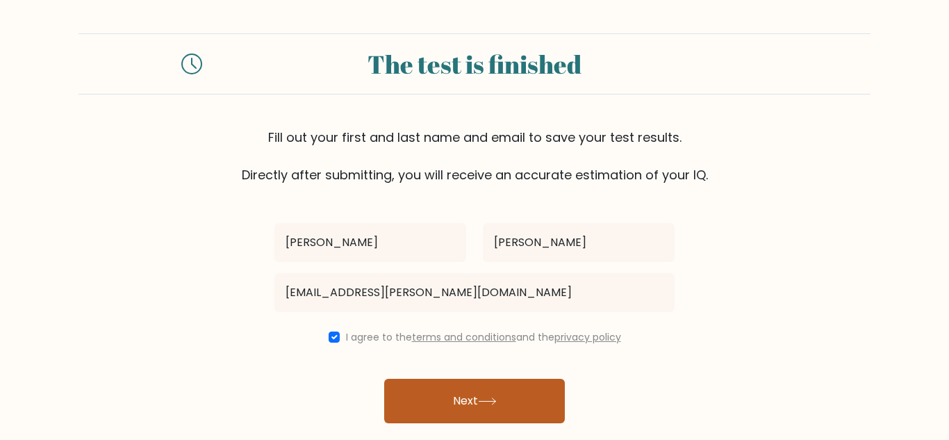
click at [451, 406] on button "Next" at bounding box center [474, 401] width 181 height 44
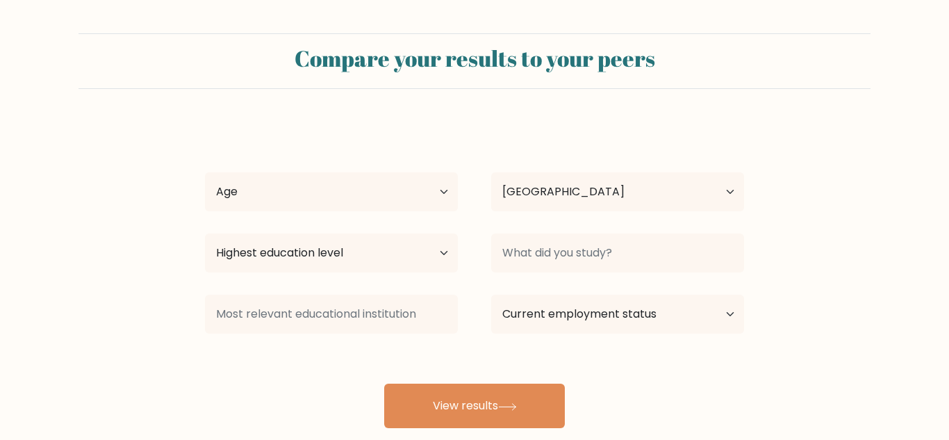
select select "PH"
click at [394, 193] on select "Age Under [DEMOGRAPHIC_DATA] [DEMOGRAPHIC_DATA] [DEMOGRAPHIC_DATA] [DEMOGRAPHIC…" at bounding box center [331, 191] width 253 height 39
select select "35_44"
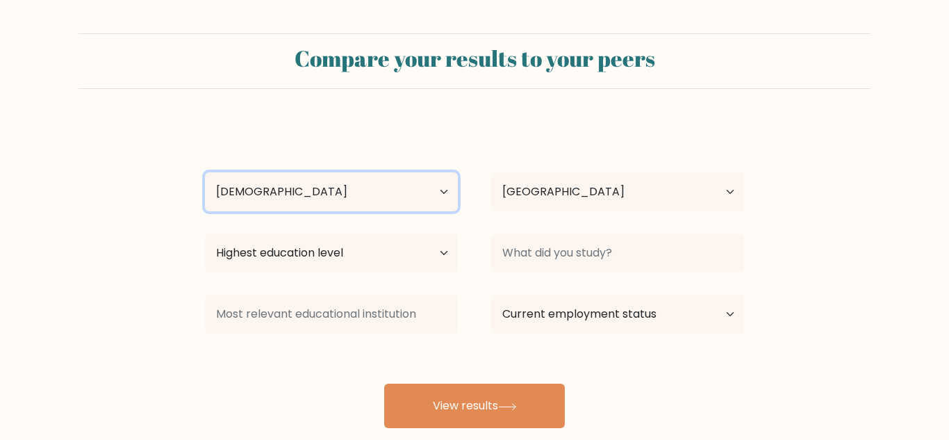
click at [205, 172] on select "Age Under [DEMOGRAPHIC_DATA] [DEMOGRAPHIC_DATA] [DEMOGRAPHIC_DATA] [DEMOGRAPHIC…" at bounding box center [331, 191] width 253 height 39
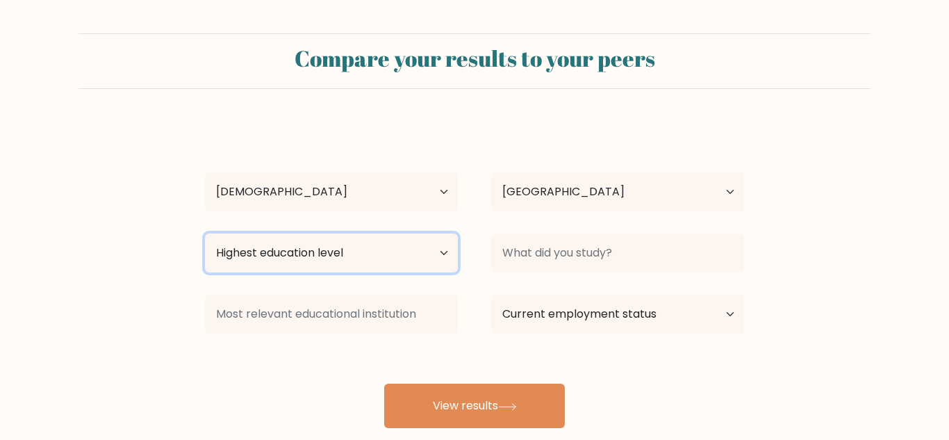
click at [381, 252] on select "Highest education level No schooling Primary Lower Secondary Upper Secondary Oc…" at bounding box center [331, 252] width 253 height 39
select select "bachelors_degree"
click at [205, 233] on select "Highest education level No schooling Primary Lower Secondary Upper Secondary Oc…" at bounding box center [331, 252] width 253 height 39
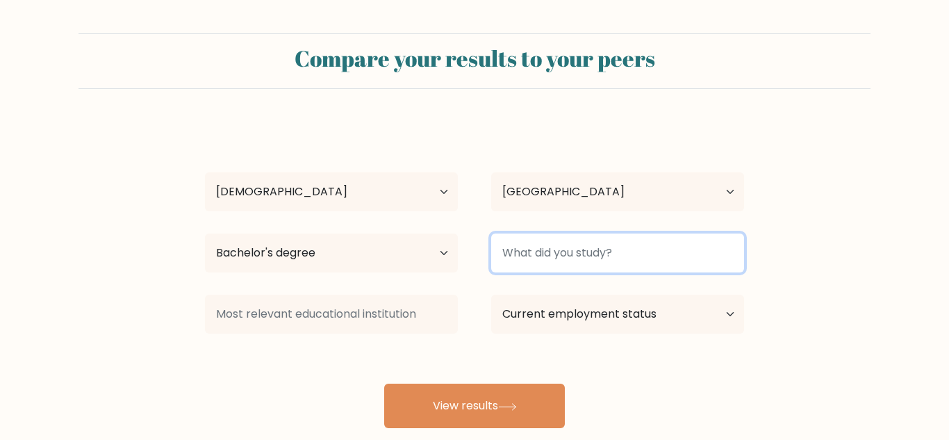
click at [517, 258] on input at bounding box center [617, 252] width 253 height 39
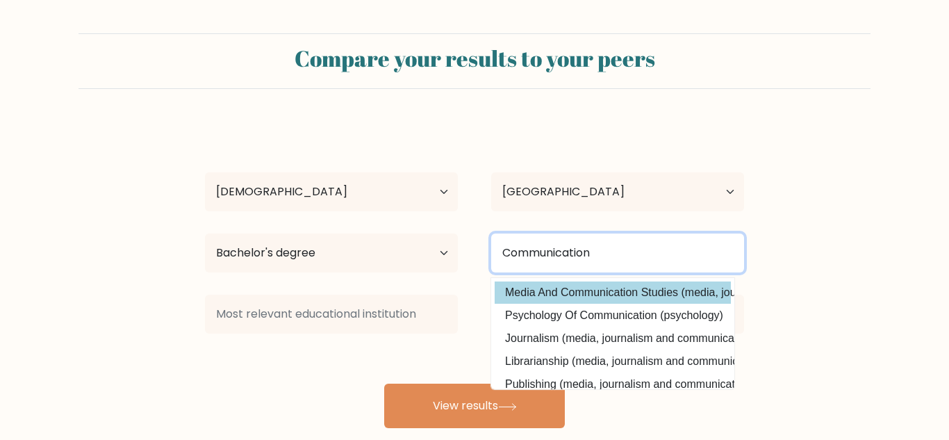
type input "Communication"
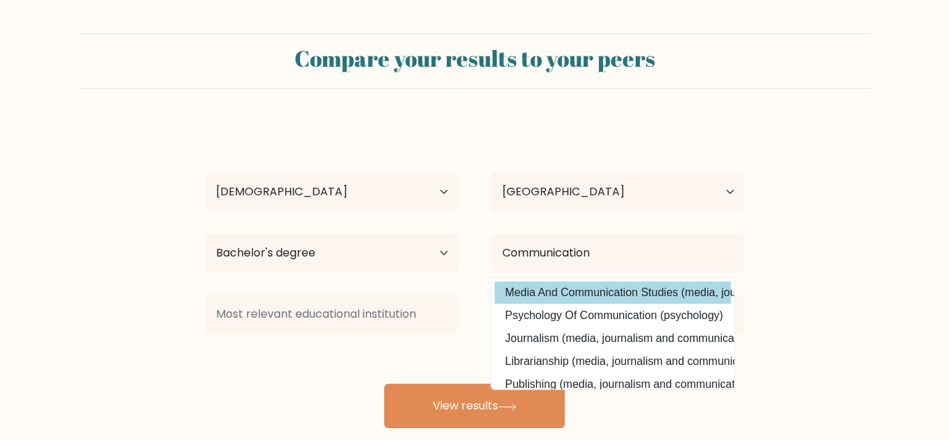
click at [541, 290] on option "Media And Communication Studies (media, journalism and communications)" at bounding box center [613, 292] width 236 height 22
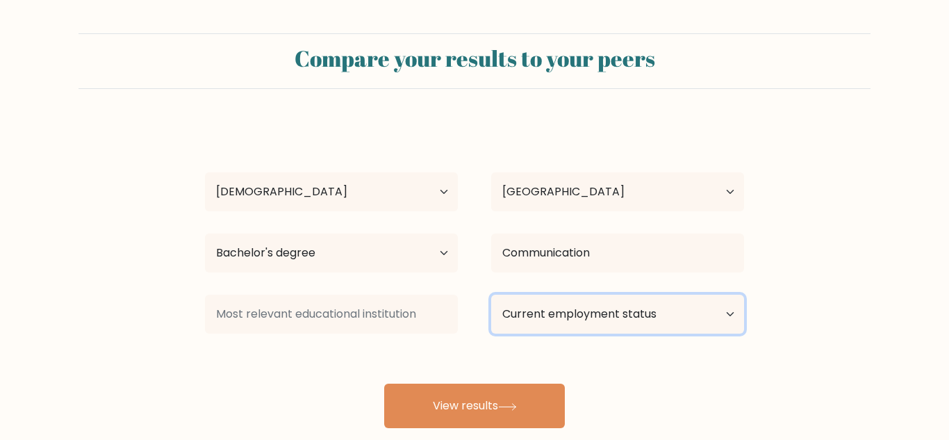
click at [563, 317] on select "Current employment status Employed Student Retired Other / prefer not to answer" at bounding box center [617, 314] width 253 height 39
select select "other"
click at [491, 295] on select "Current employment status Employed Student Retired Other / prefer not to answer" at bounding box center [617, 314] width 253 height 39
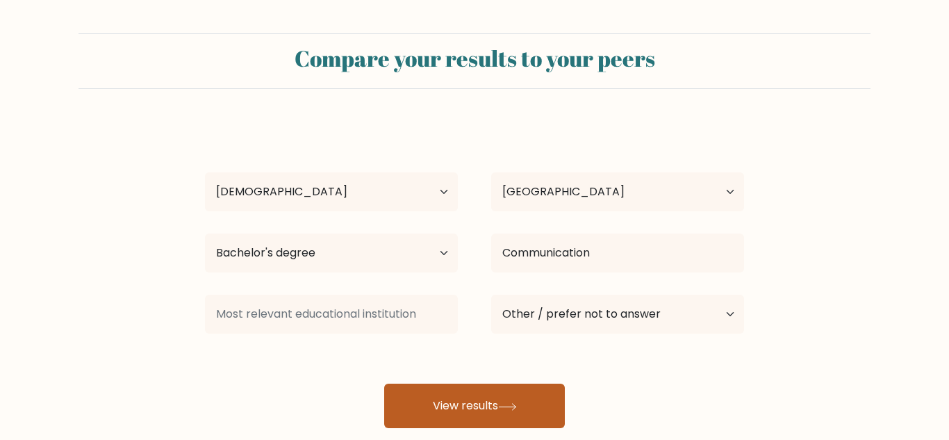
click at [512, 403] on icon at bounding box center [507, 407] width 19 height 8
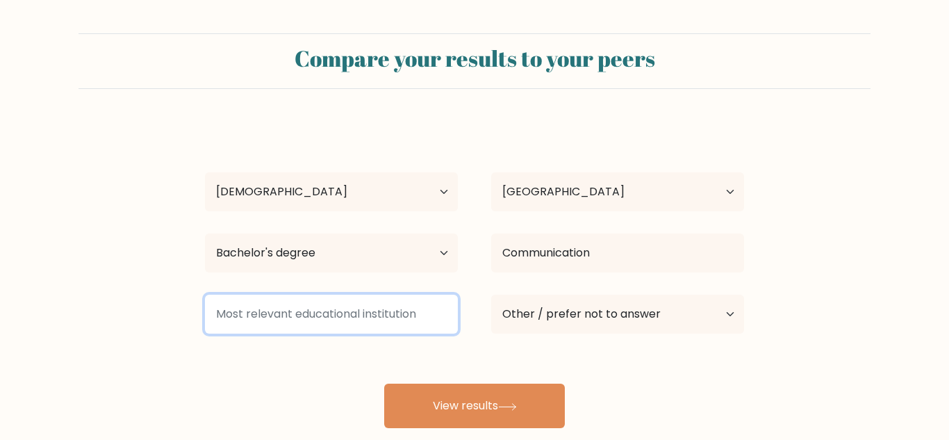
click at [359, 318] on input at bounding box center [331, 314] width 253 height 39
click at [406, 316] on input at bounding box center [331, 314] width 253 height 39
type input "Lyceim"
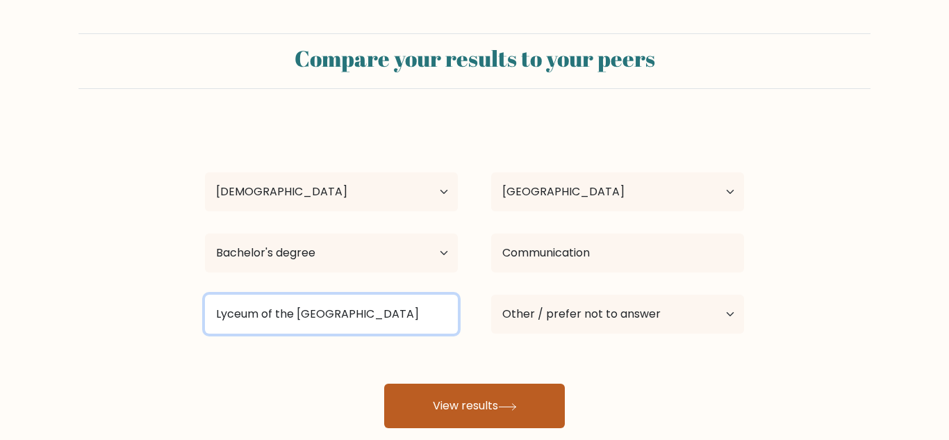
type input "Lyceum of the [GEOGRAPHIC_DATA]"
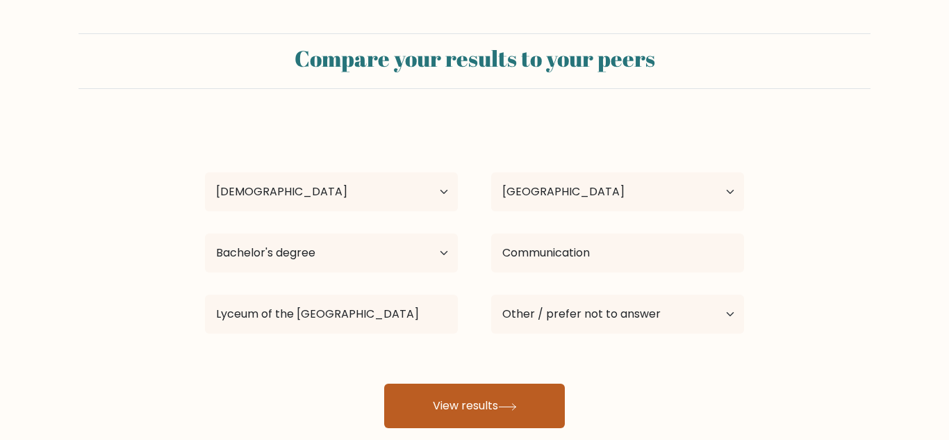
click at [470, 422] on button "View results" at bounding box center [474, 406] width 181 height 44
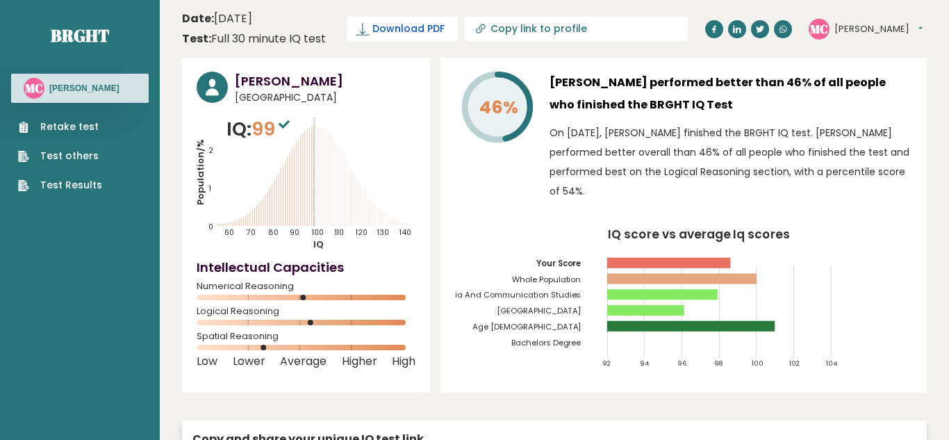
click at [395, 32] on span "Download PDF" at bounding box center [408, 29] width 72 height 15
